Goal: Task Accomplishment & Management: Complete application form

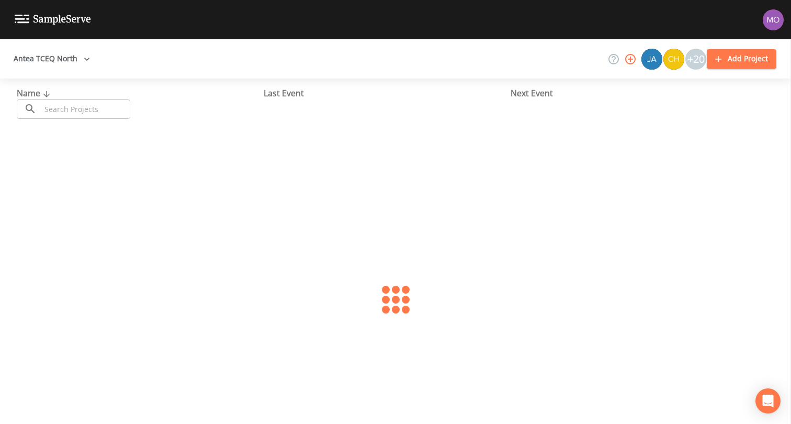
click at [85, 111] on input "text" at bounding box center [85, 108] width 89 height 19
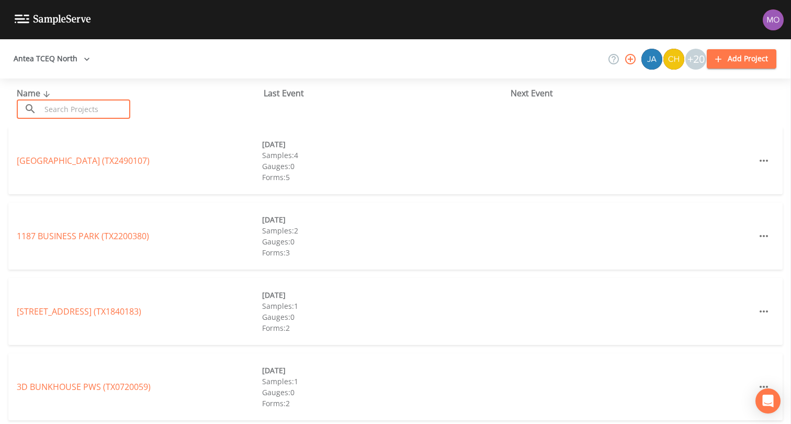
paste input "TX0610080"
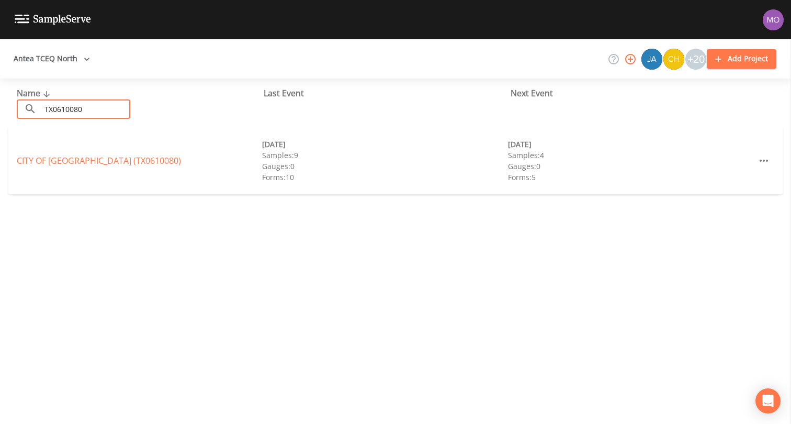
type input "TX0610080"
click at [87, 161] on link "CITY OF [GEOGRAPHIC_DATA] (TX0610080)" at bounding box center [99, 161] width 164 height 12
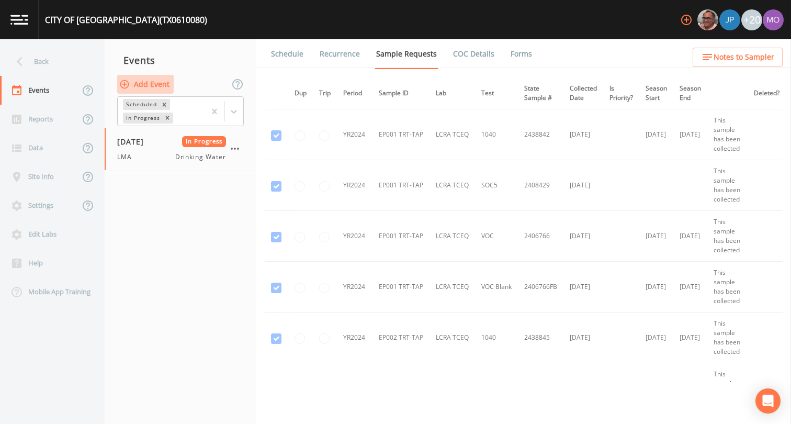
click at [153, 86] on button "Add Event" at bounding box center [145, 84] width 56 height 19
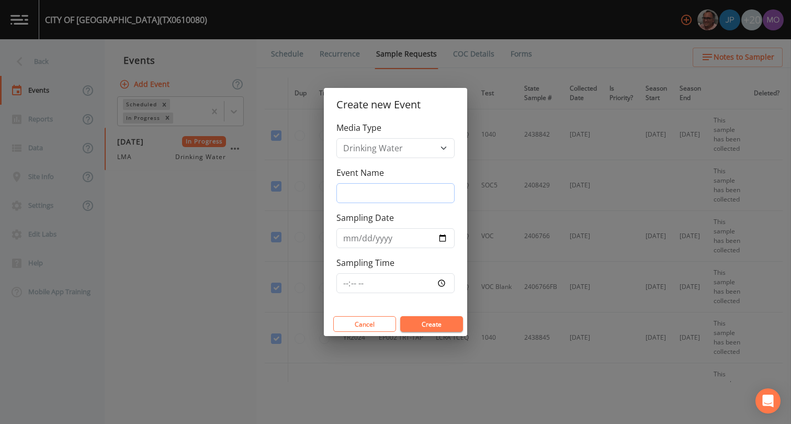
click at [353, 191] on input "Event Name" at bounding box center [395, 193] width 118 height 20
type input "LMA"
click at [443, 241] on input "Sampling Date" at bounding box center [395, 238] width 118 height 20
type input "2025-08-11"
click at [417, 323] on button "Create" at bounding box center [431, 324] width 63 height 16
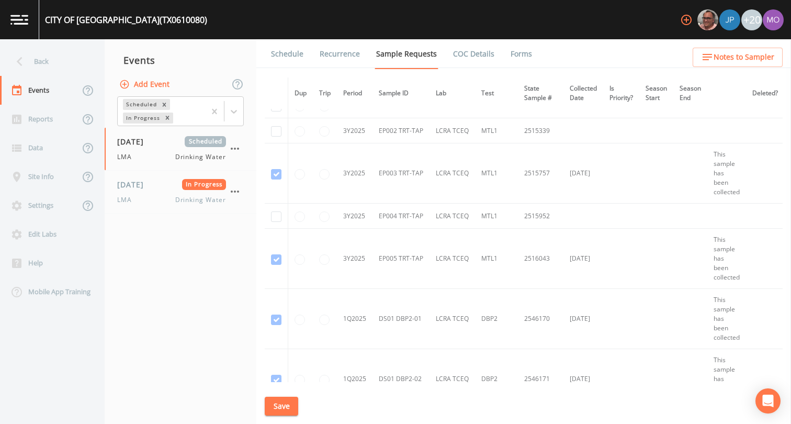
scroll to position [2948, 0]
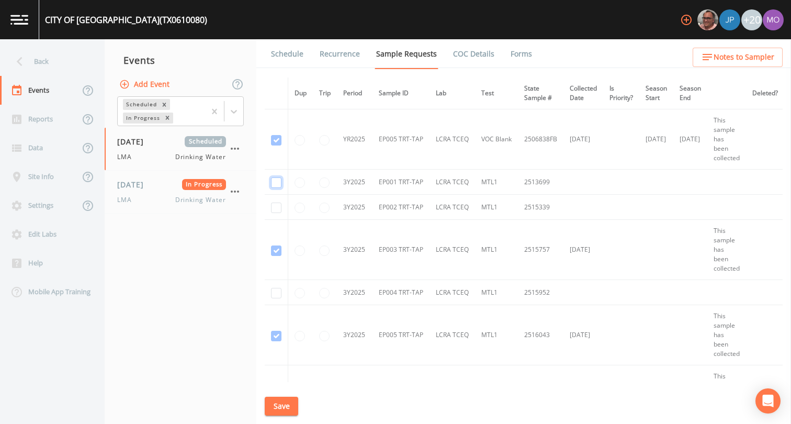
click at [276, 182] on input "checkbox" at bounding box center [276, 182] width 10 height 10
checkbox input "true"
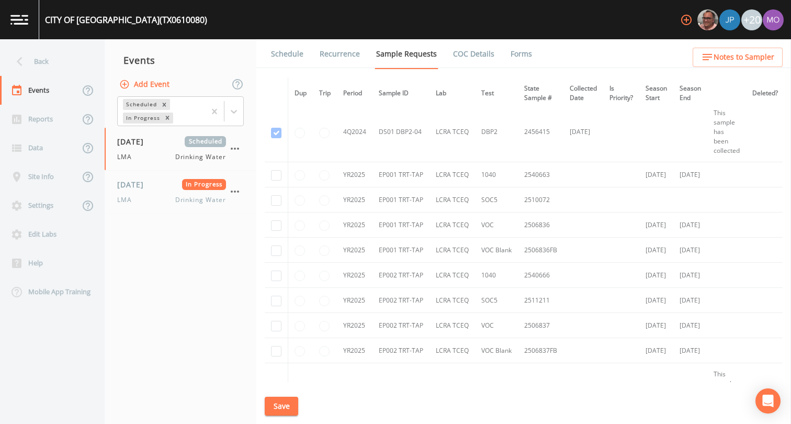
scroll to position [2165, 0]
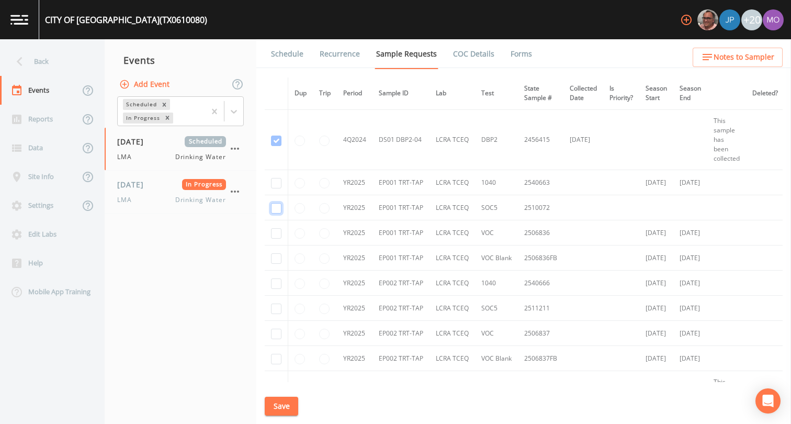
checkbox input "true"
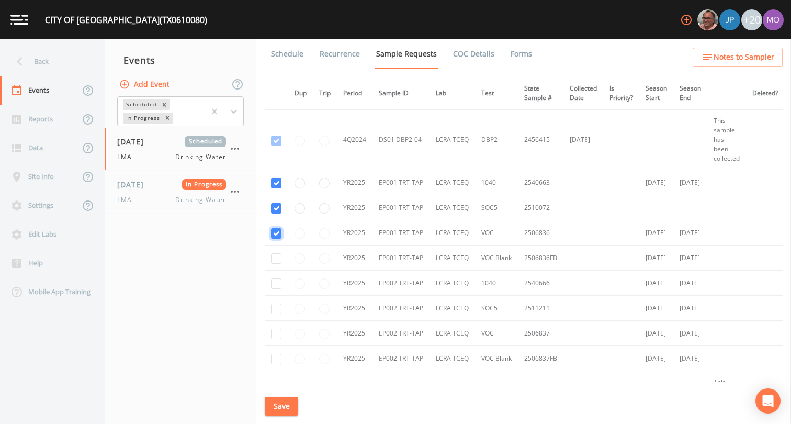
checkbox input "true"
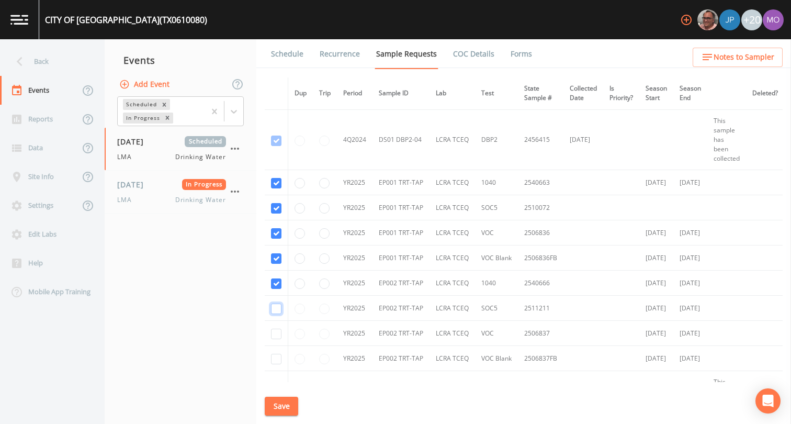
checkbox input "true"
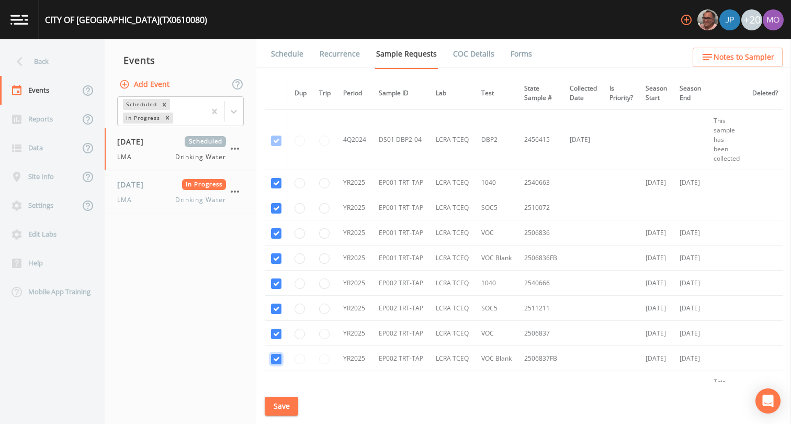
checkbox input "true"
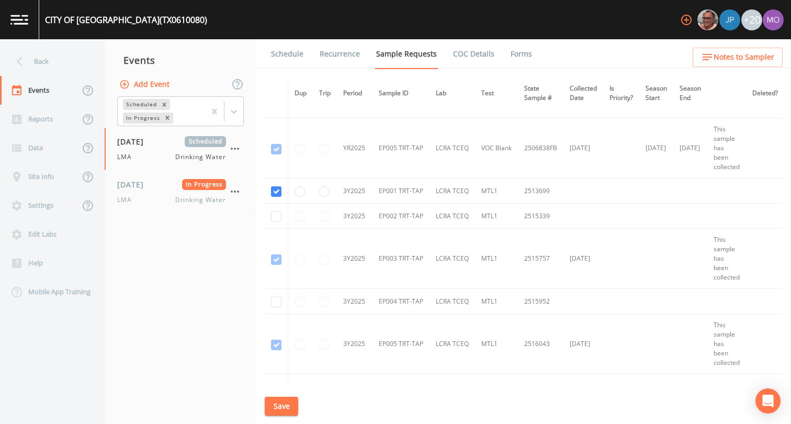
scroll to position [2950, 0]
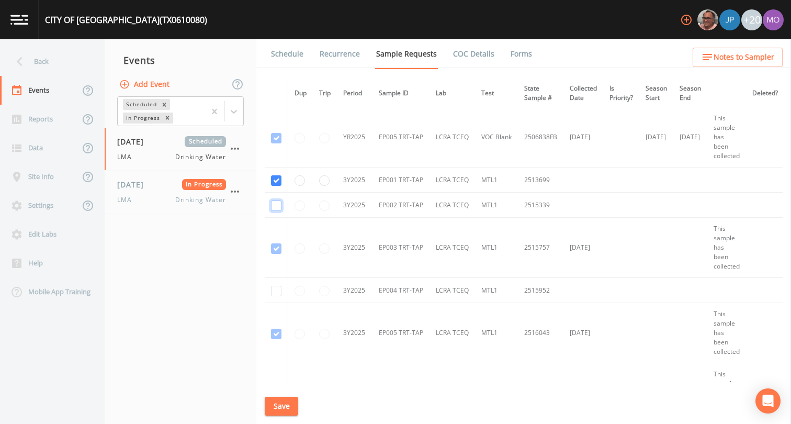
click at [275, 209] on input "checkbox" at bounding box center [276, 205] width 10 height 10
checkbox input "true"
click at [277, 293] on input "checkbox" at bounding box center [276, 291] width 10 height 10
checkbox input "true"
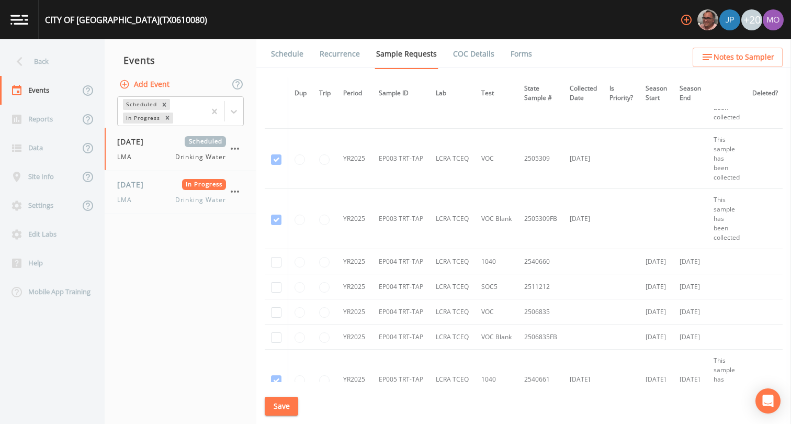
scroll to position [2535, 0]
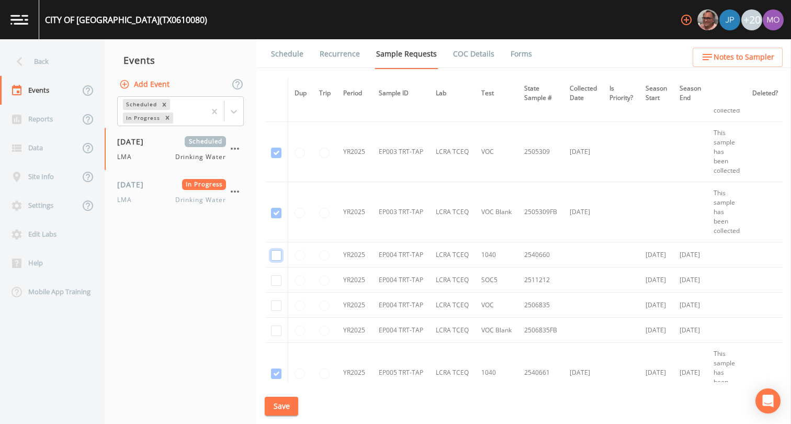
checkbox input "true"
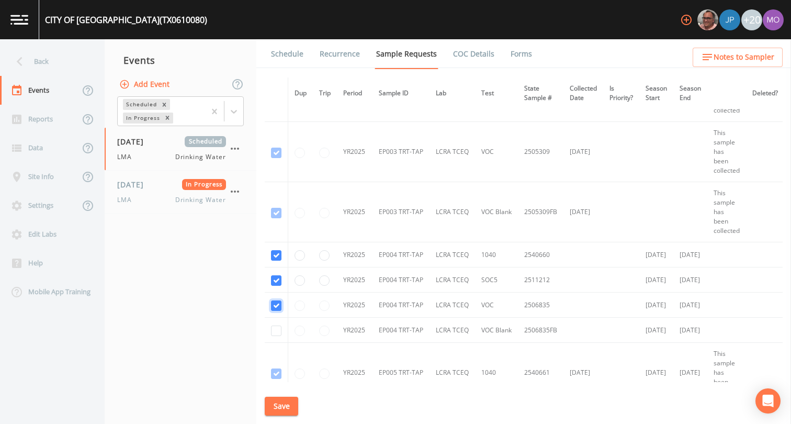
checkbox input "true"
click at [284, 406] on button "Save" at bounding box center [281, 406] width 33 height 19
click at [288, 51] on link "Schedule" at bounding box center [287, 53] width 36 height 29
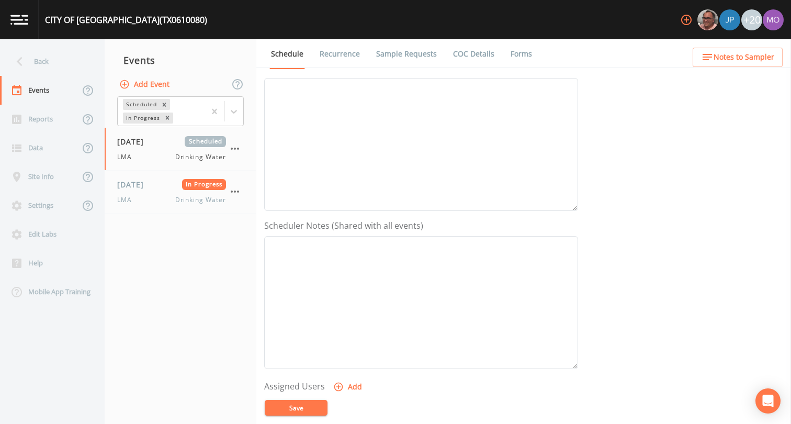
scroll to position [275, 0]
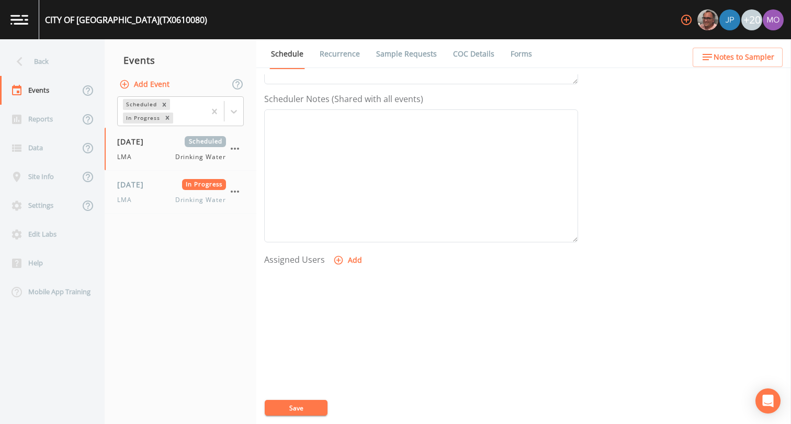
click at [352, 258] on button "Add" at bounding box center [348, 260] width 35 height 19
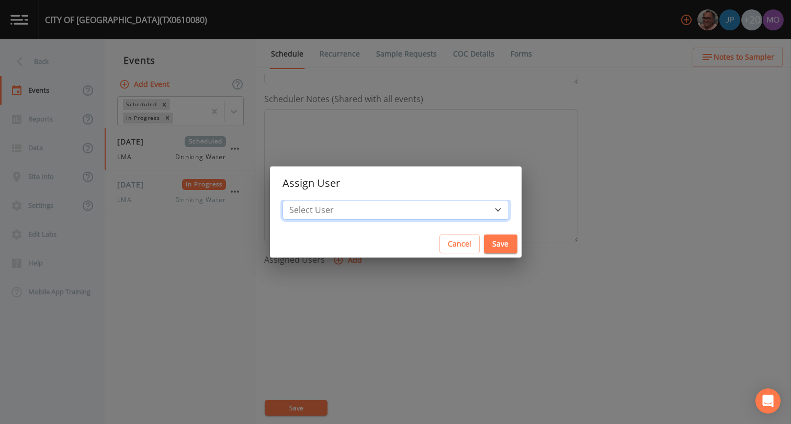
click at [393, 211] on select "Select User Mike Franklin Joshua gere Paul David Weber Zachary Evans Stafford J…" at bounding box center [395, 210] width 227 height 20
select select "929757a4-3a67-412e-8a17-ec670da8541b"
drag, startPoint x: 461, startPoint y: 245, endPoint x: 451, endPoint y: 254, distance: 13.4
click at [484, 245] on button "Save" at bounding box center [500, 243] width 33 height 19
select select
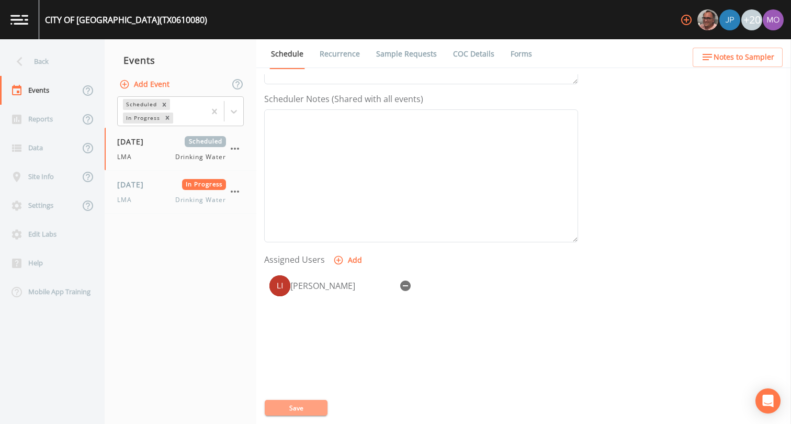
click at [308, 409] on button "Save" at bounding box center [296, 408] width 63 height 16
click at [294, 407] on button "Save" at bounding box center [296, 408] width 63 height 16
click at [167, 195] on div "08/11/2025 In Progress LMA Drinking Water" at bounding box center [171, 192] width 109 height 26
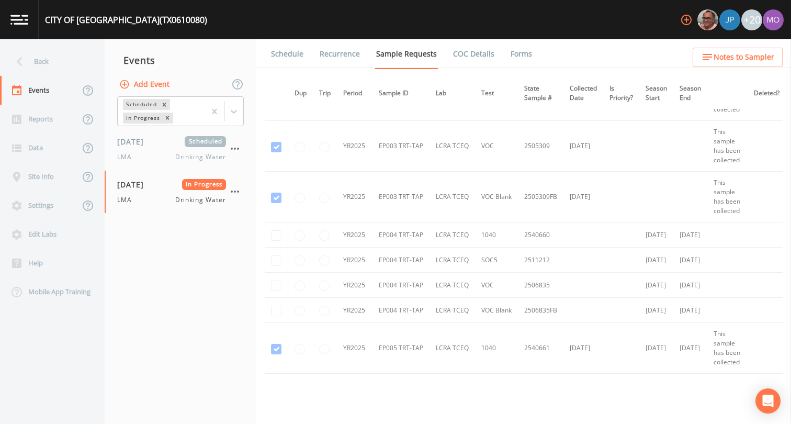
scroll to position [2170, 0]
click at [151, 187] on span "08/11/2025" at bounding box center [134, 184] width 34 height 11
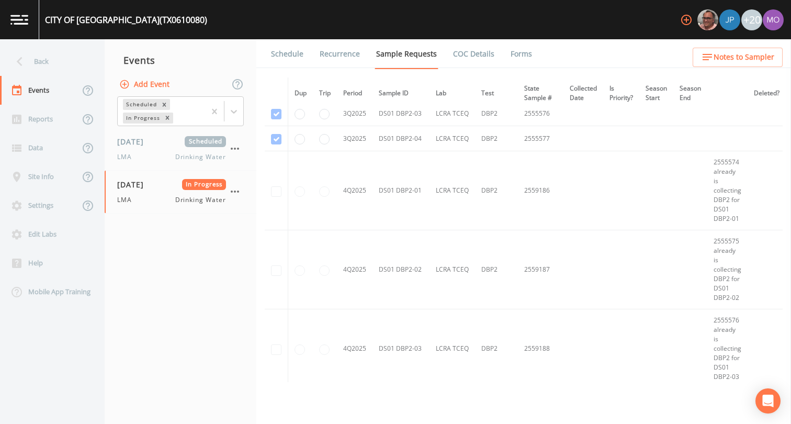
scroll to position [3894, 0]
click at [139, 201] on div "LMA Drinking Water" at bounding box center [171, 199] width 109 height 9
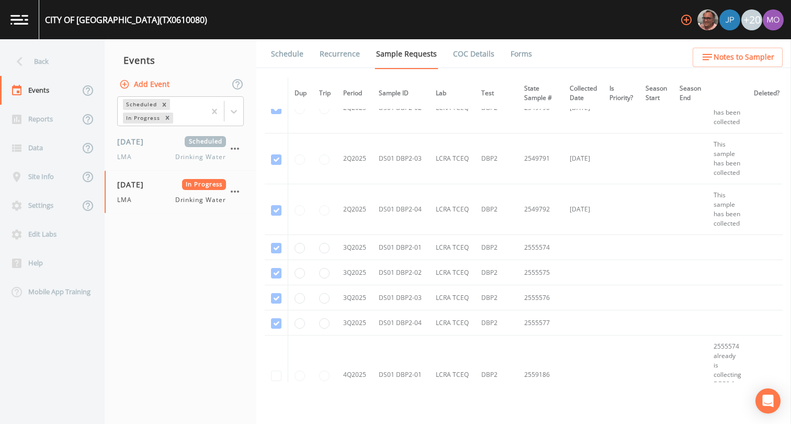
scroll to position [3707, 0]
click at [149, 154] on div "LMA Drinking Water" at bounding box center [171, 156] width 109 height 9
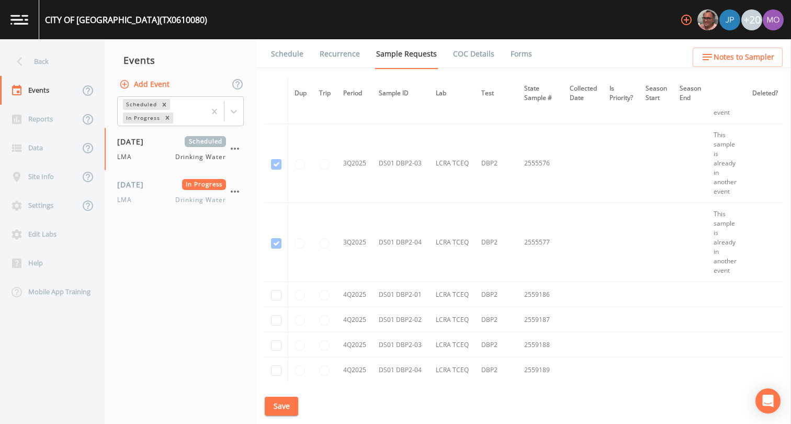
scroll to position [3916, 0]
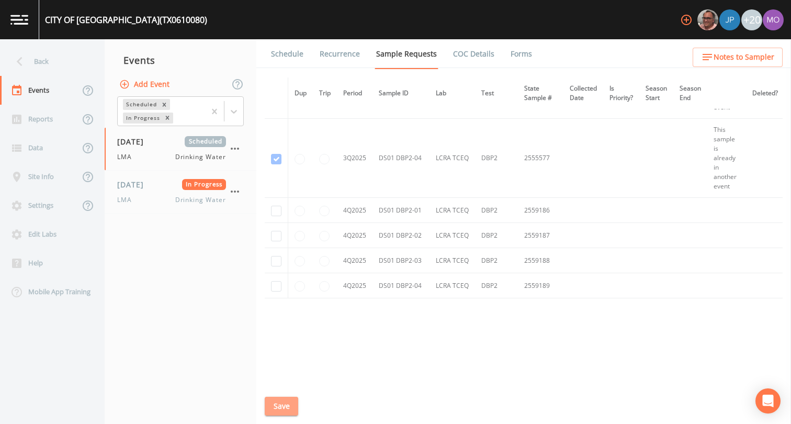
click at [277, 409] on button "Save" at bounding box center [281, 406] width 33 height 19
click at [288, 50] on link "Schedule" at bounding box center [287, 53] width 36 height 29
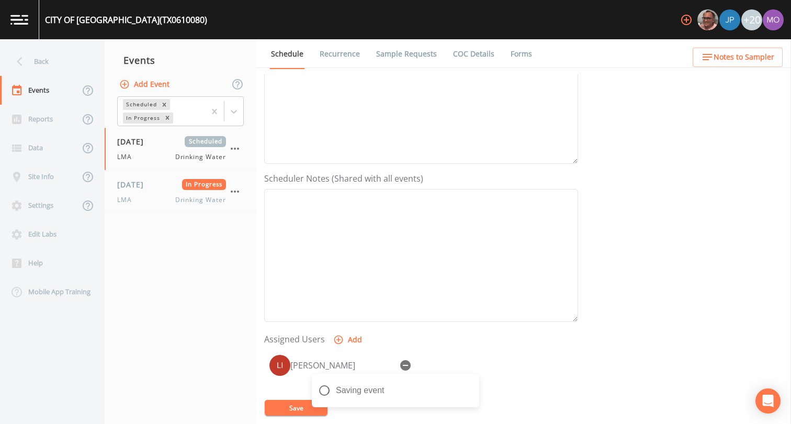
scroll to position [314, 0]
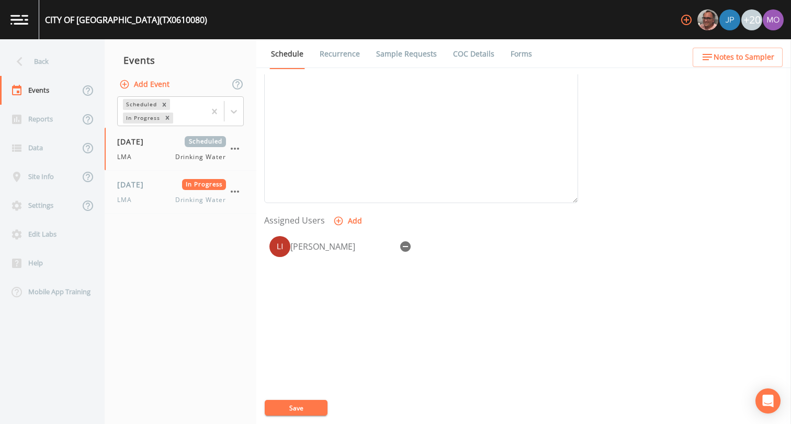
click at [291, 404] on button "Save" at bounding box center [296, 408] width 63 height 16
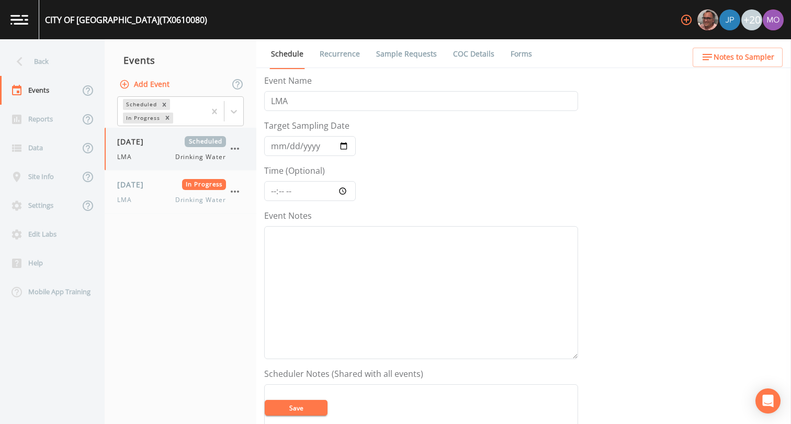
click at [164, 152] on div "LMA Drinking Water" at bounding box center [171, 156] width 109 height 9
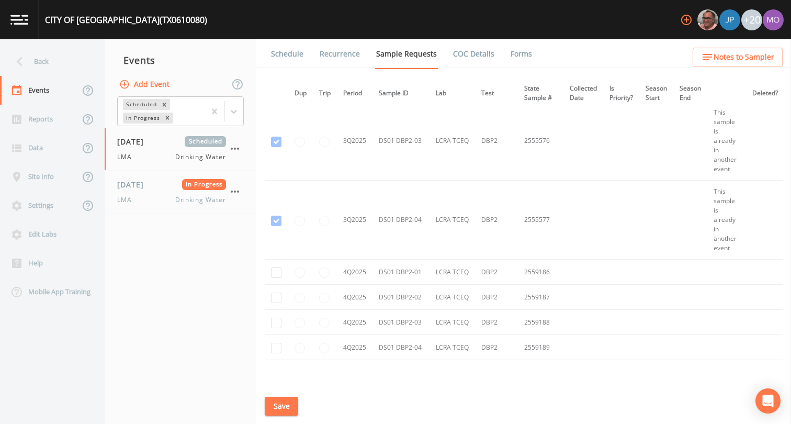
scroll to position [3916, 0]
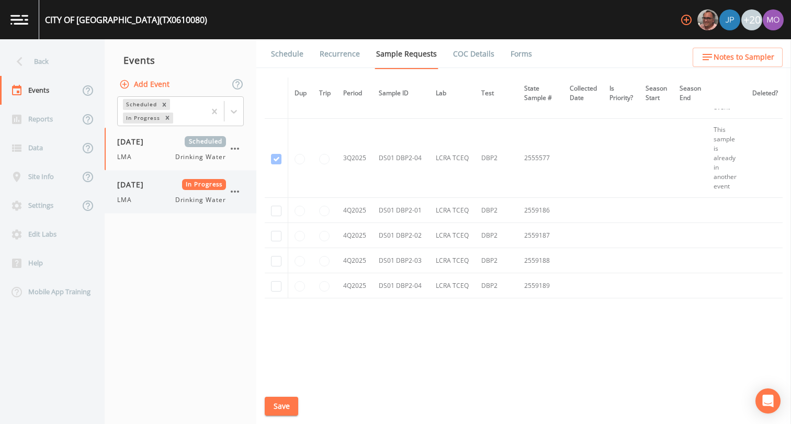
click at [152, 203] on div "LMA Drinking Water" at bounding box center [171, 199] width 109 height 9
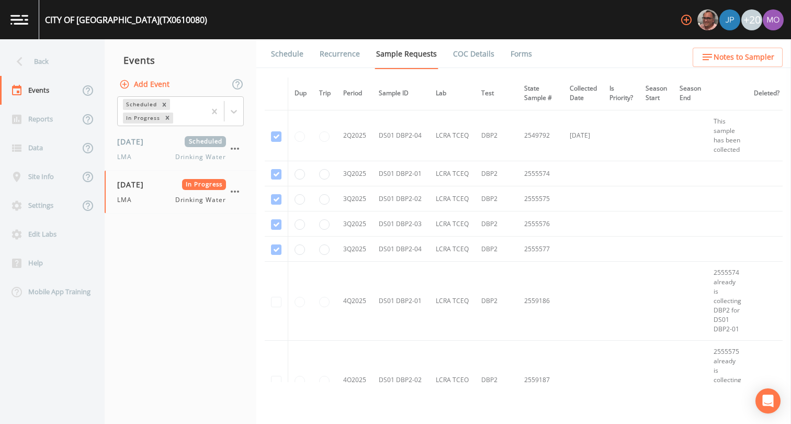
scroll to position [3782, 0]
click at [151, 145] on span "08/11/2025" at bounding box center [134, 141] width 34 height 11
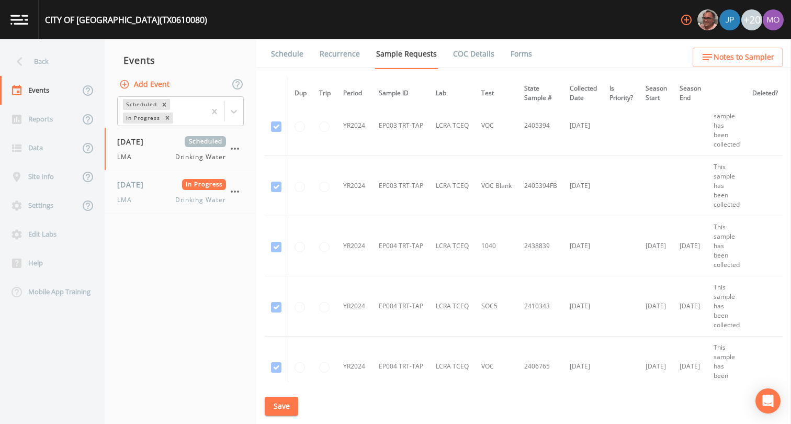
scroll to position [579, 0]
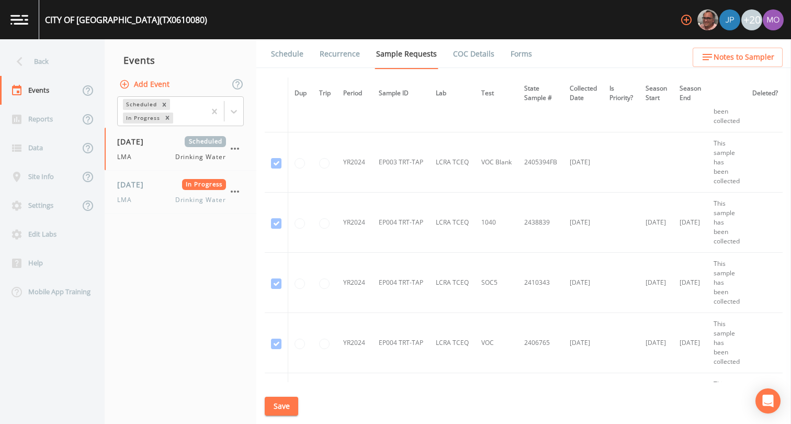
click at [277, 55] on link "Schedule" at bounding box center [287, 53] width 36 height 29
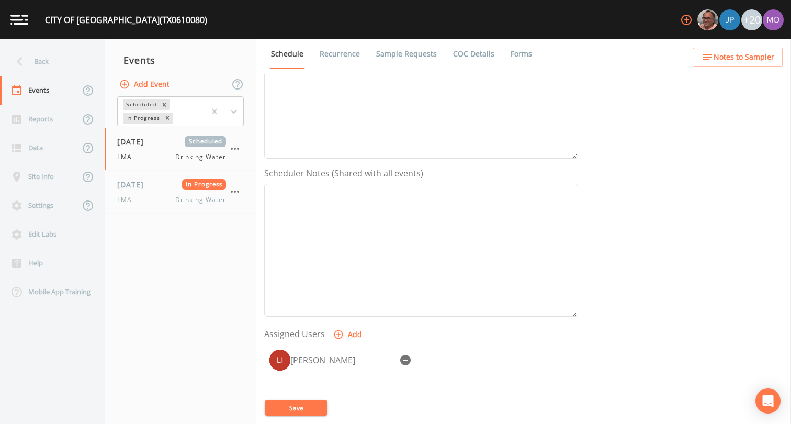
scroll to position [210, 0]
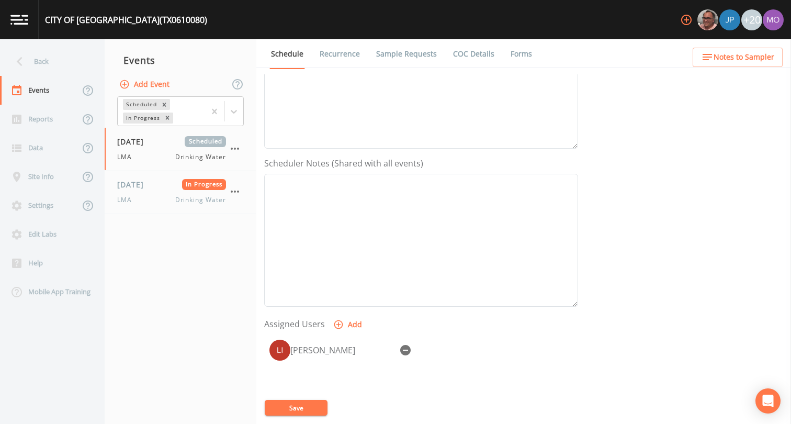
click at [400, 59] on link "Sample Requests" at bounding box center [407, 53] width 64 height 29
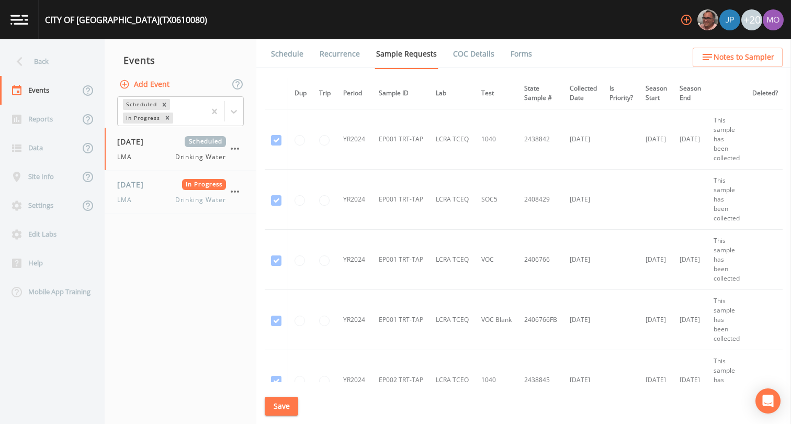
click at [280, 406] on button "Save" at bounding box center [281, 406] width 33 height 19
click at [158, 198] on div "LMA Drinking Water" at bounding box center [171, 199] width 109 height 9
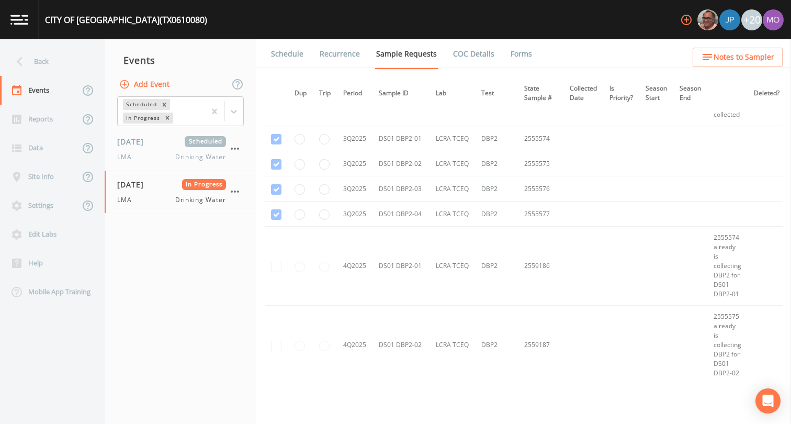
scroll to position [3816, 0]
